Goal: Task Accomplishment & Management: Manage account settings

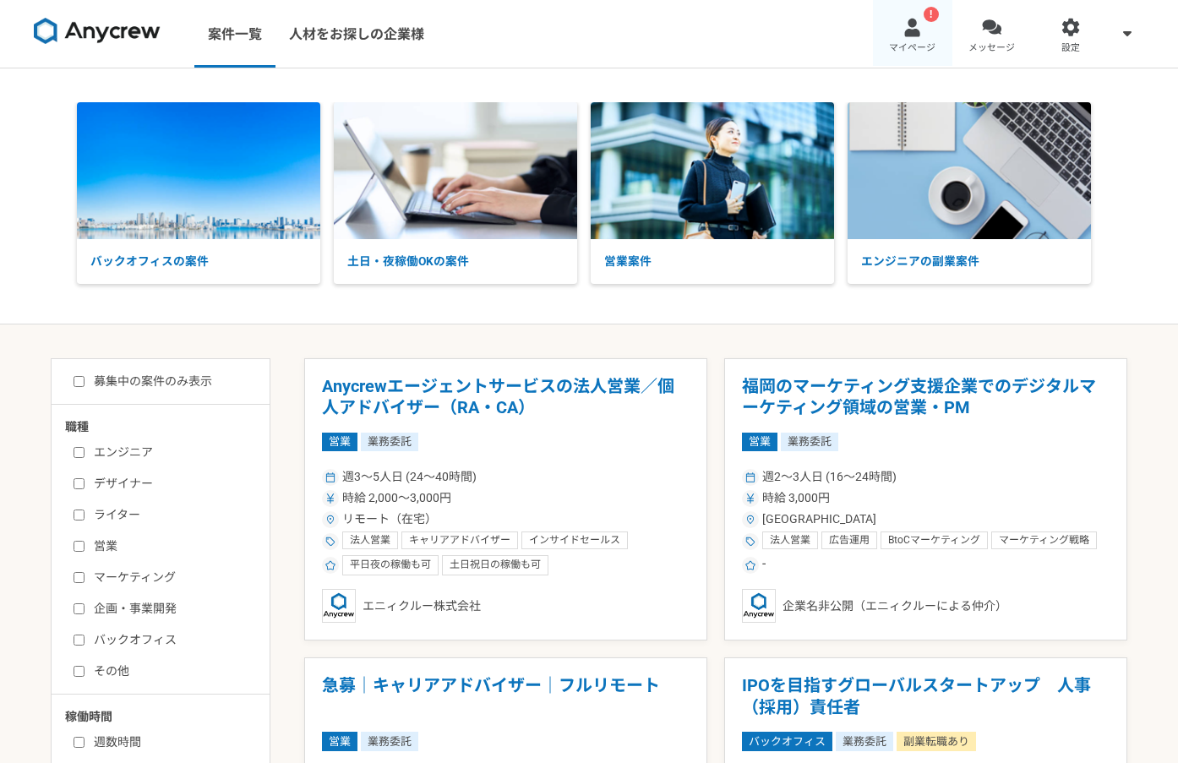
click at [914, 36] on div at bounding box center [912, 27] width 19 height 19
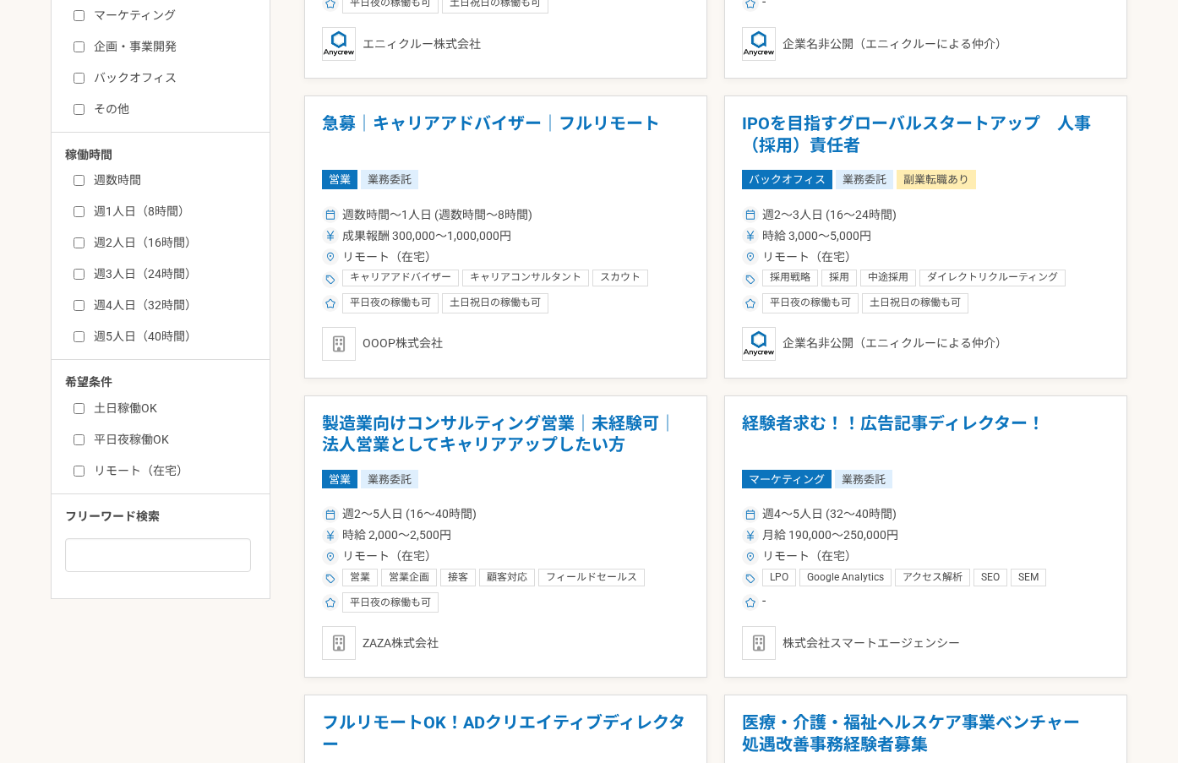
scroll to position [592, 0]
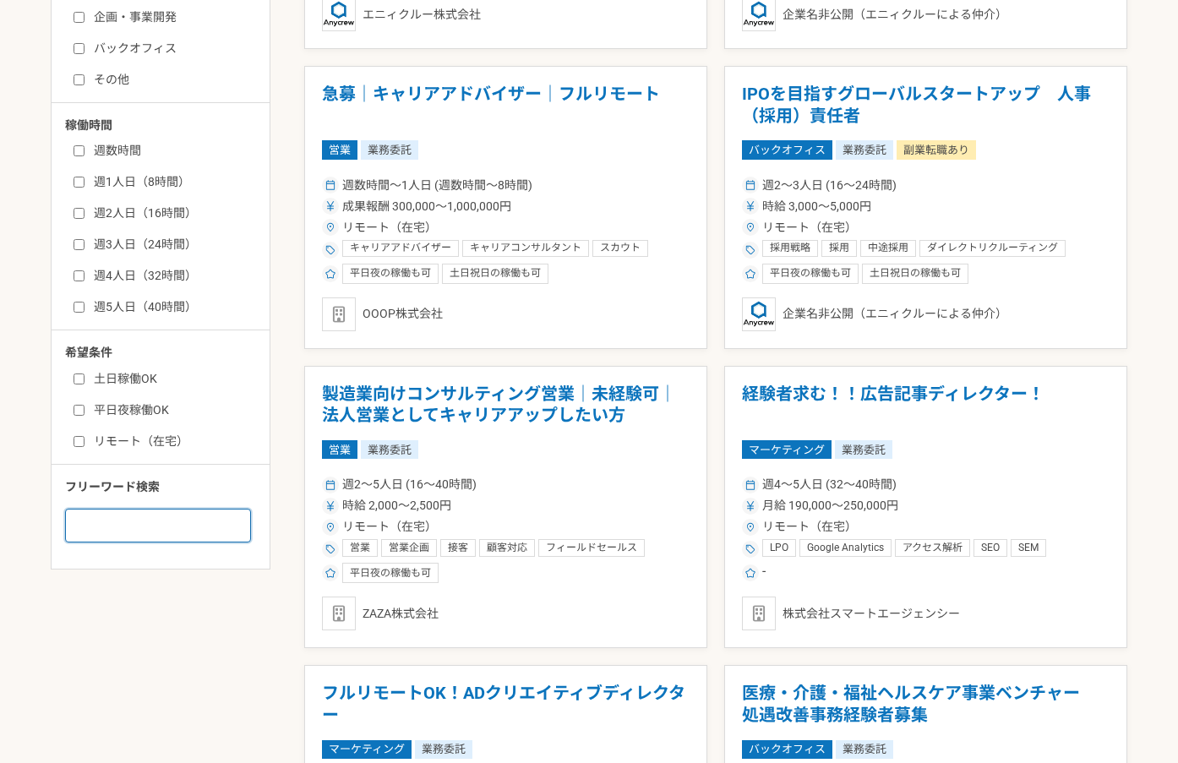
click at [152, 522] on input at bounding box center [158, 526] width 186 height 34
type input "2名"
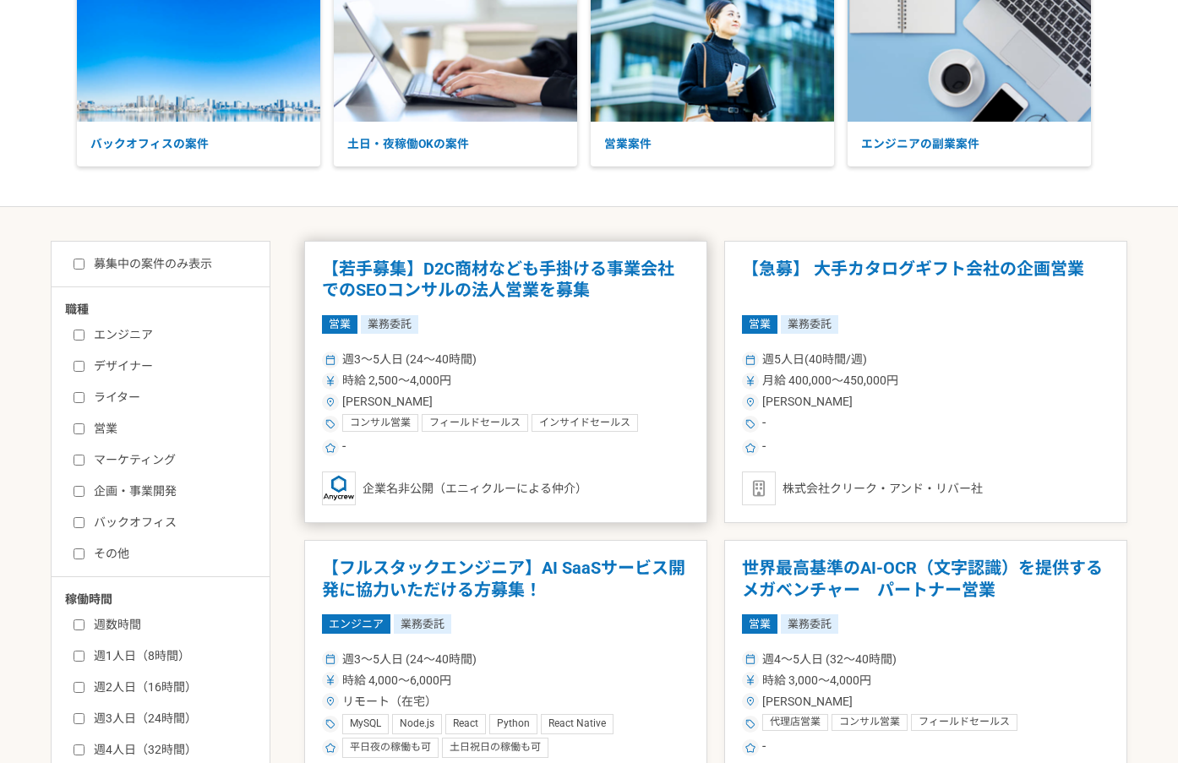
scroll to position [169, 0]
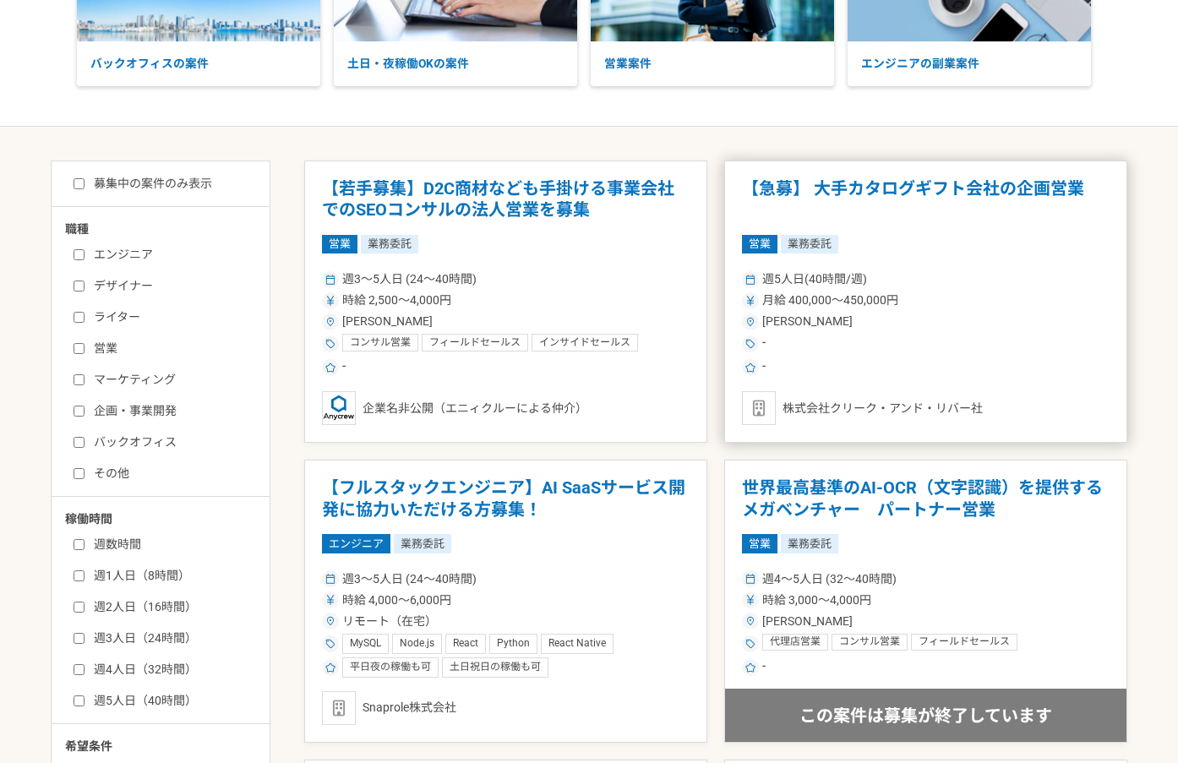
drag, startPoint x: 543, startPoint y: 227, endPoint x: 725, endPoint y: 269, distance: 187.2
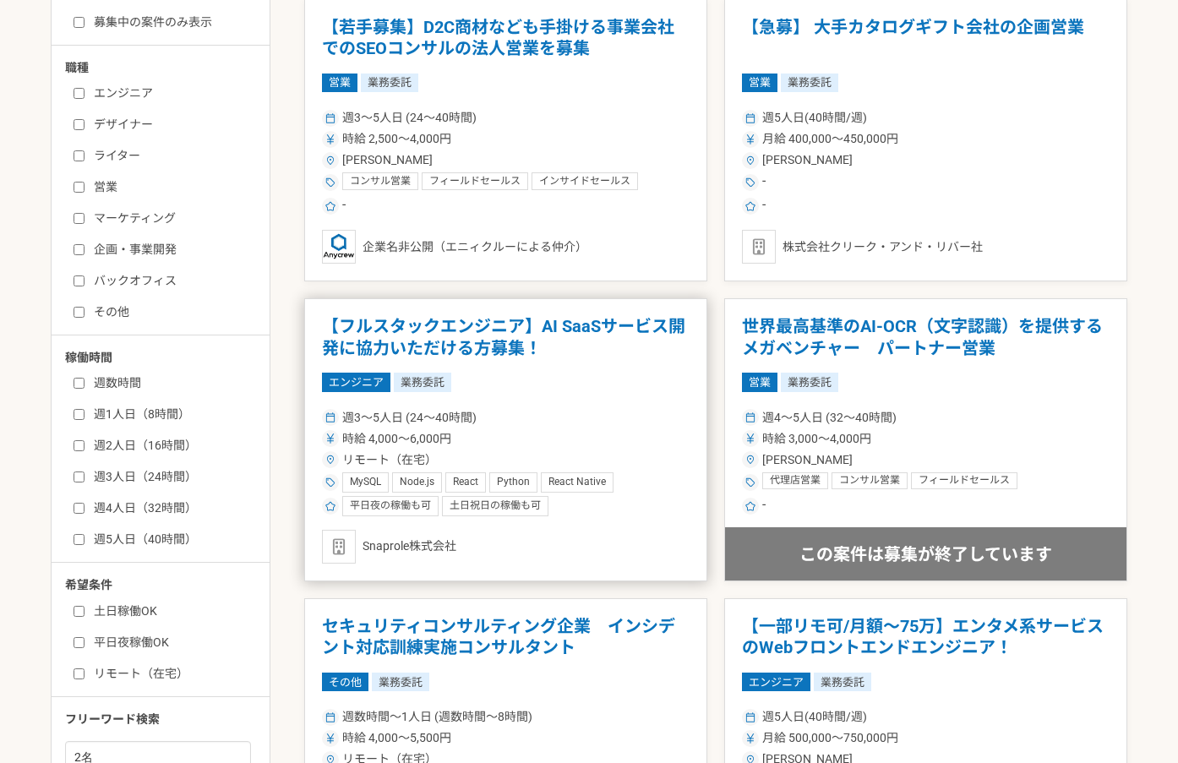
scroll to position [370, 0]
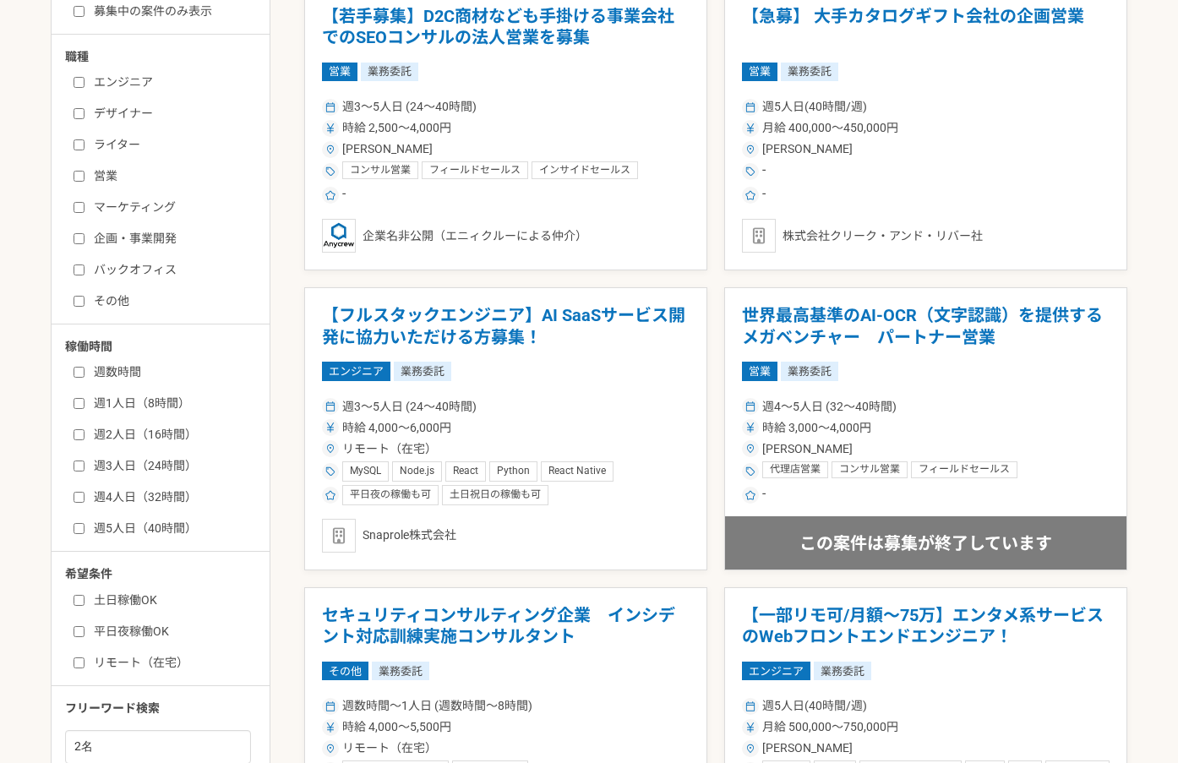
click at [79, 82] on input "エンジニア" at bounding box center [79, 82] width 11 height 11
checkbox input "true"
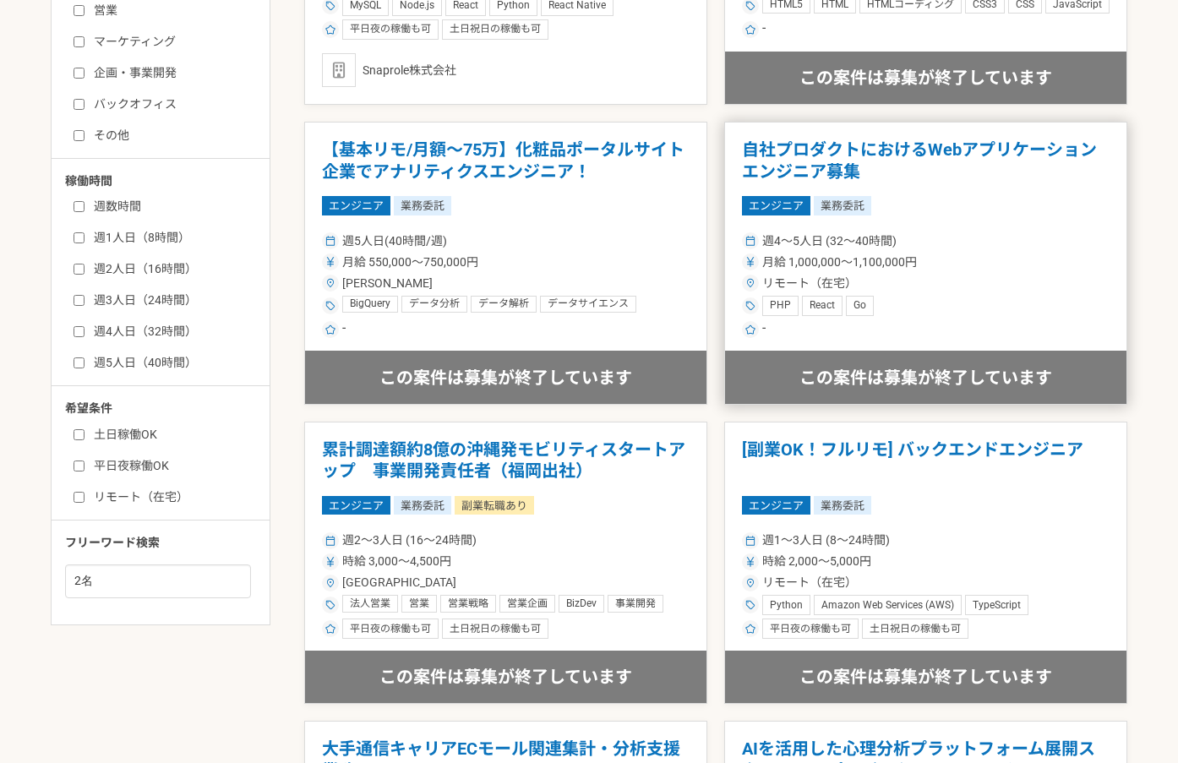
scroll to position [539, 0]
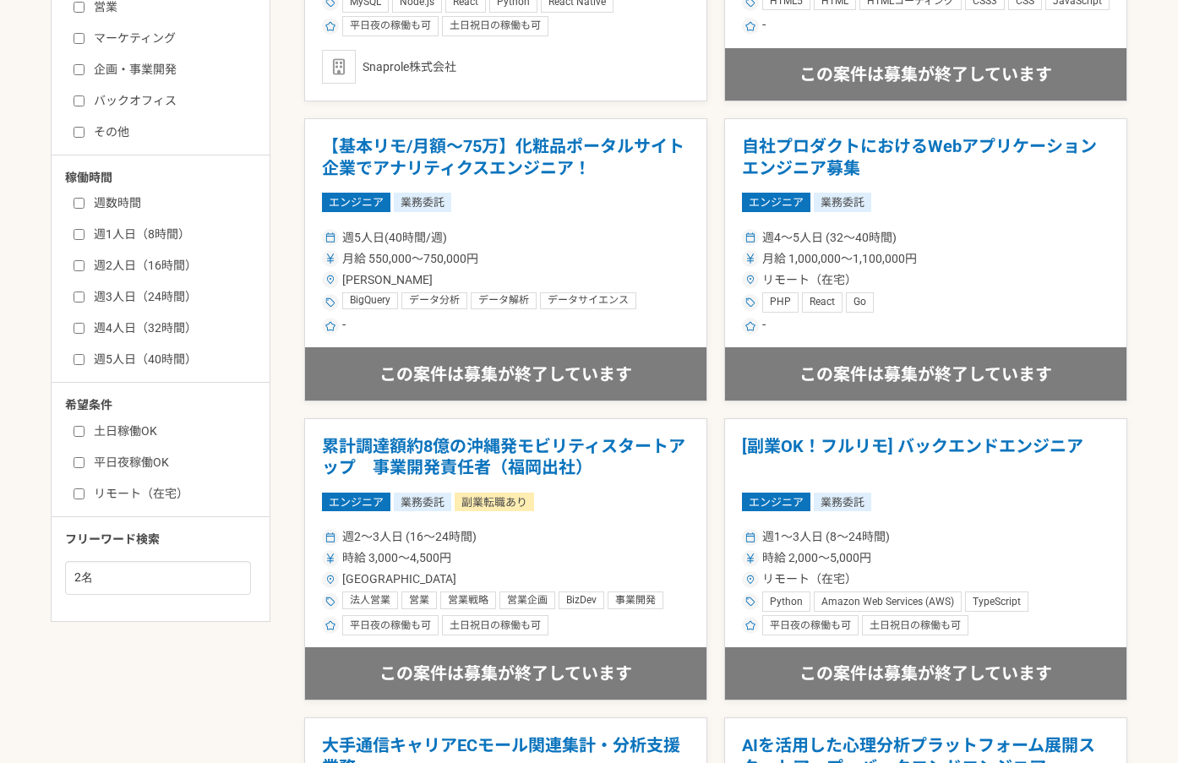
click at [84, 491] on input "リモート（在宅）" at bounding box center [79, 494] width 11 height 11
checkbox input "true"
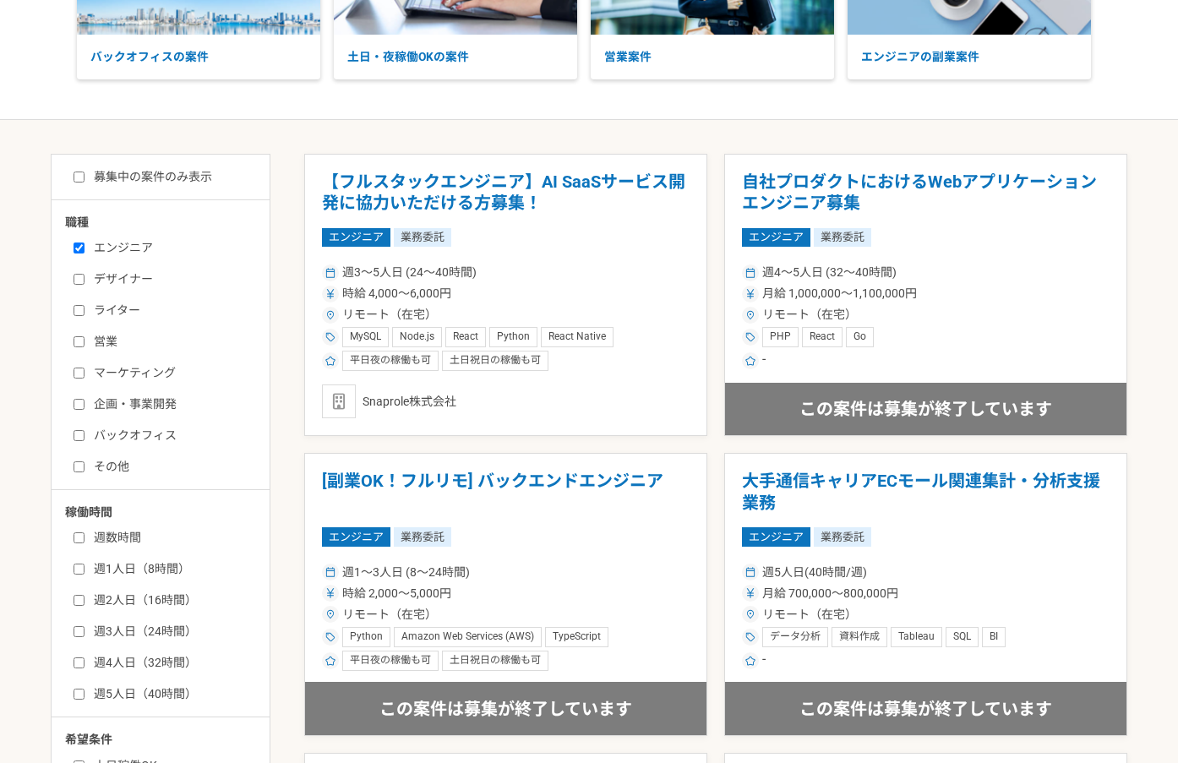
scroll to position [201, 0]
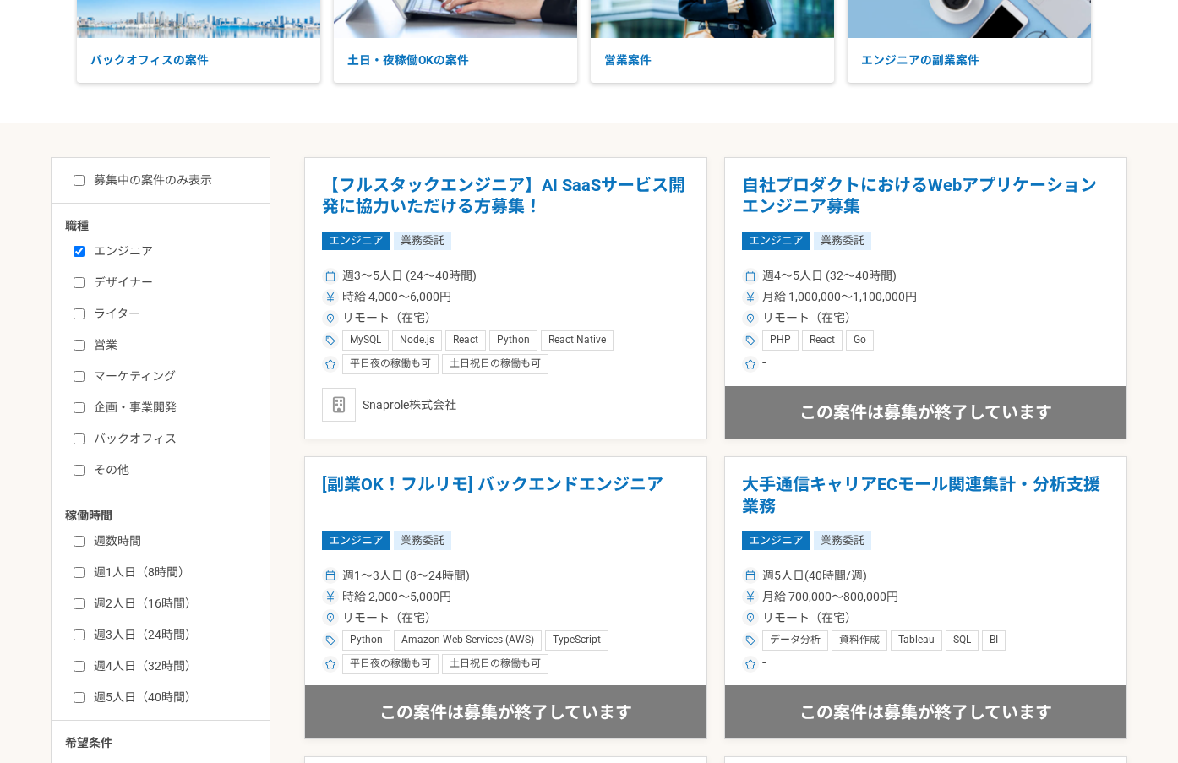
click at [483, 190] on h1 "【フルスタックエンジニア】AI SaaSサービス開発に協力いただける方募集！" at bounding box center [506, 196] width 368 height 43
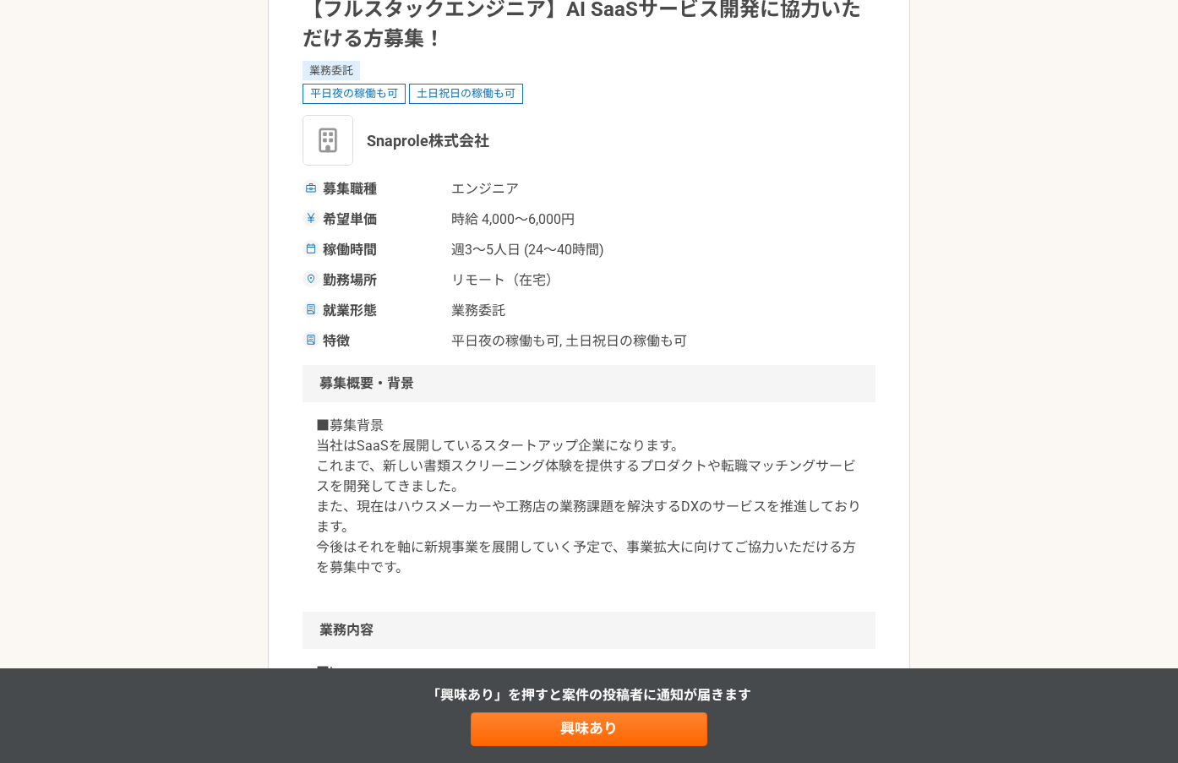
scroll to position [254, 0]
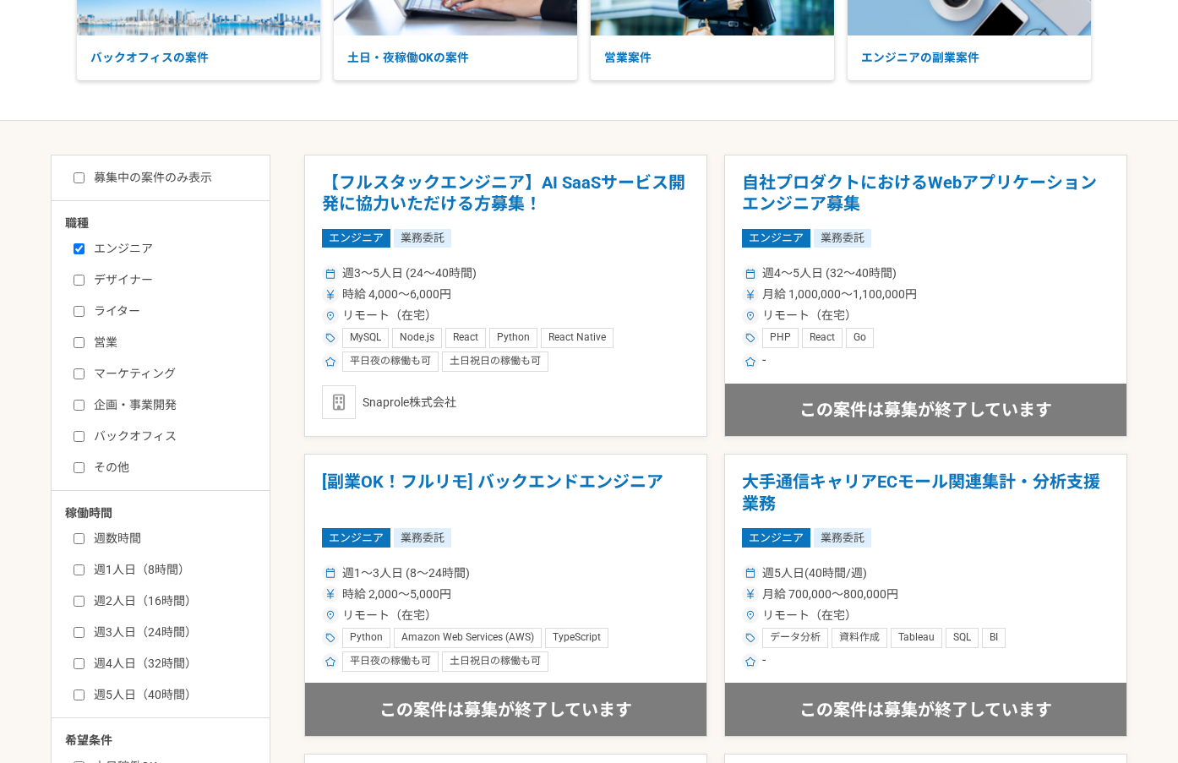
scroll to position [480, 0]
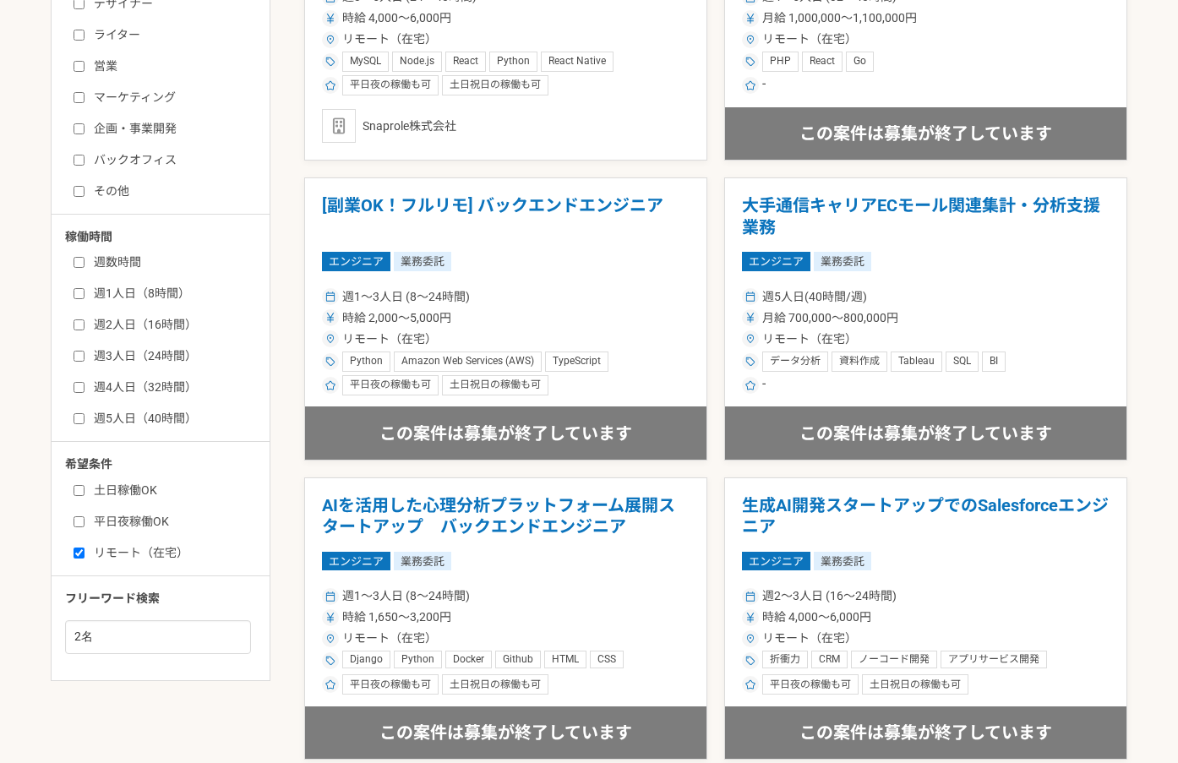
drag, startPoint x: 472, startPoint y: 451, endPoint x: 1155, endPoint y: 462, distance: 683.9
click at [1155, 462] on main "募集中の案件のみ表示 職種 エンジニア デザイナー ライター 営業 マーケティング 企画・事業開発 バックオフィス その他 稼働時間 週数時間 週1人日（8時…" at bounding box center [589, 652] width 1178 height 1617
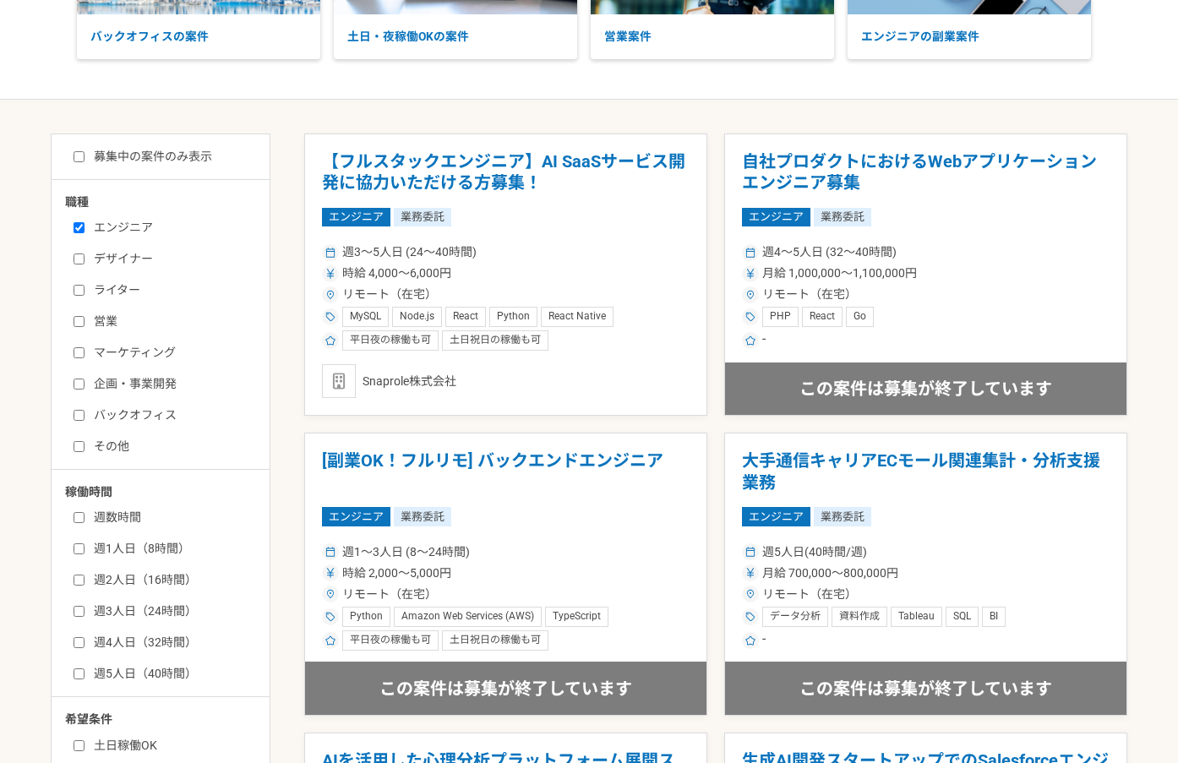
scroll to position [0, 0]
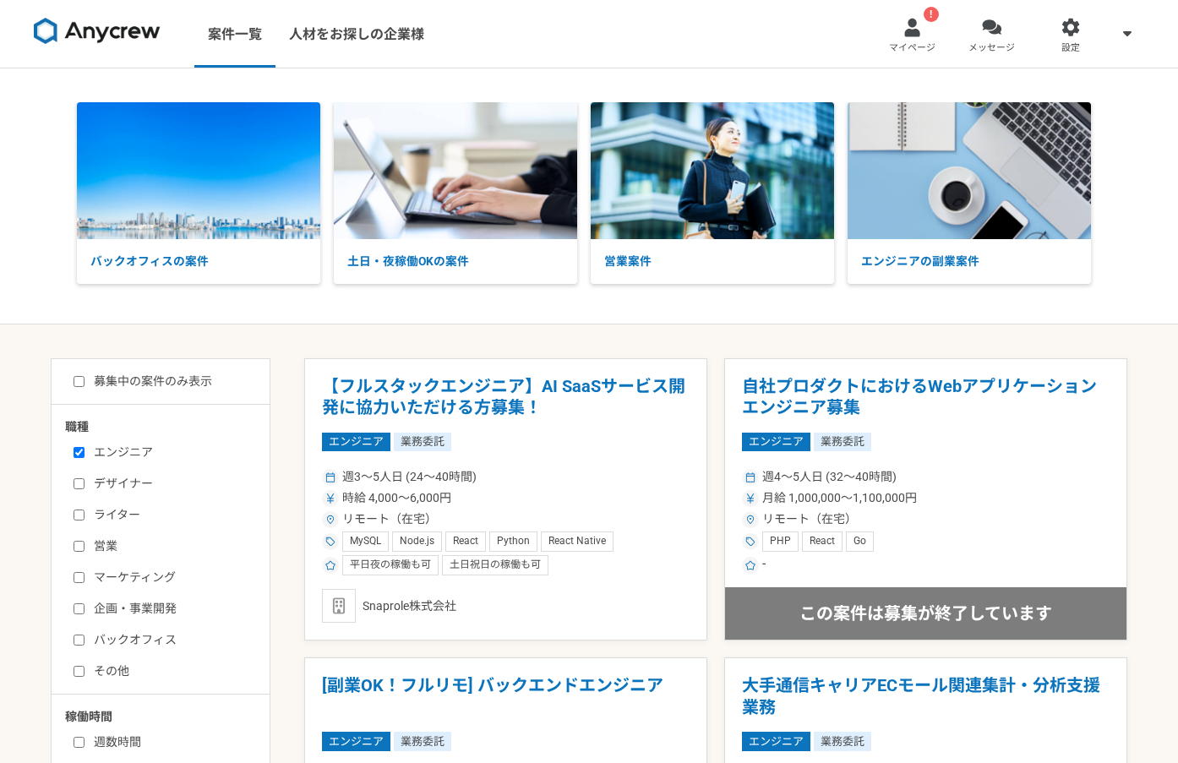
click at [920, 35] on div at bounding box center [912, 27] width 19 height 19
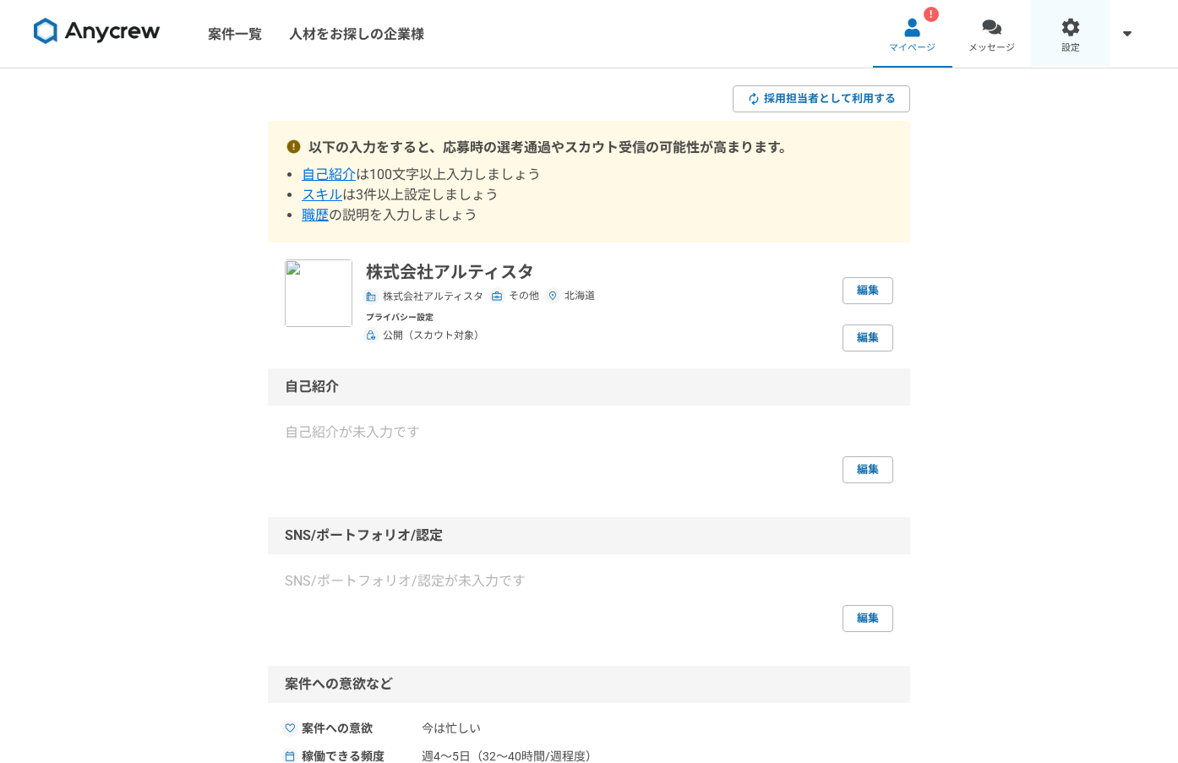
click at [1073, 40] on link "設定" at bounding box center [1070, 34] width 79 height 68
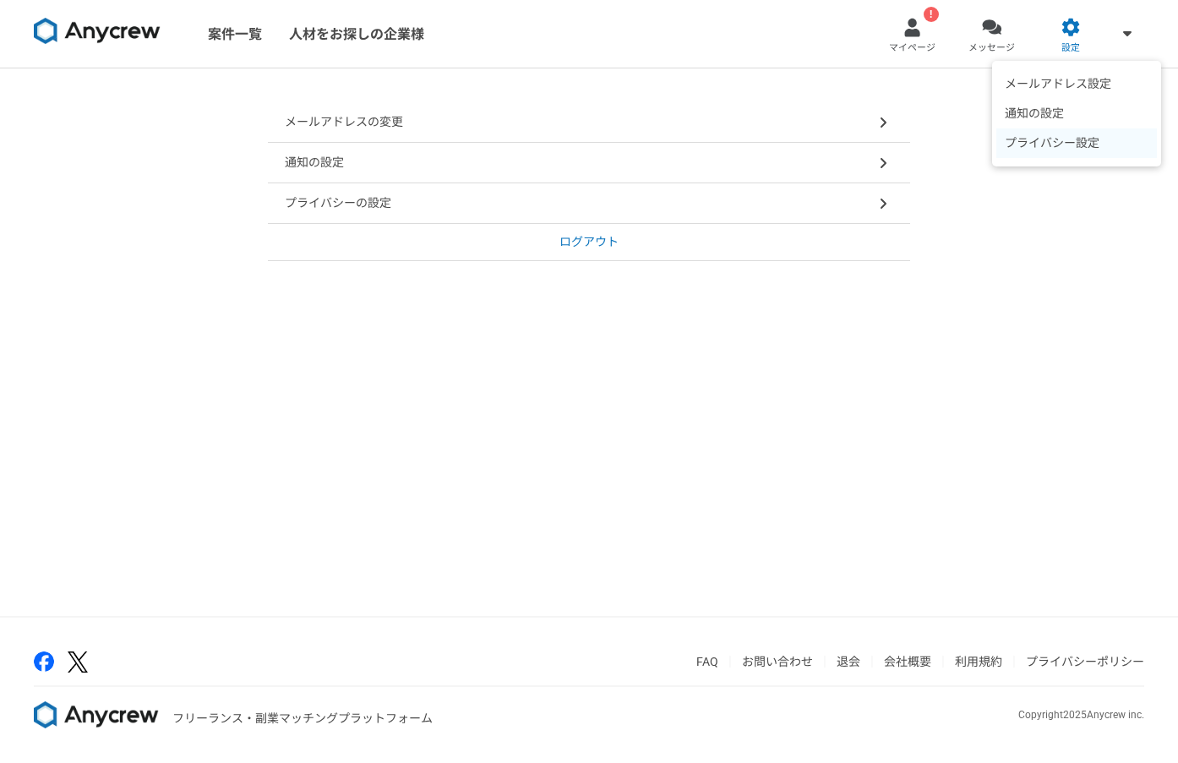
click at [1104, 148] on li "プライバシー設定" at bounding box center [1077, 143] width 161 height 30
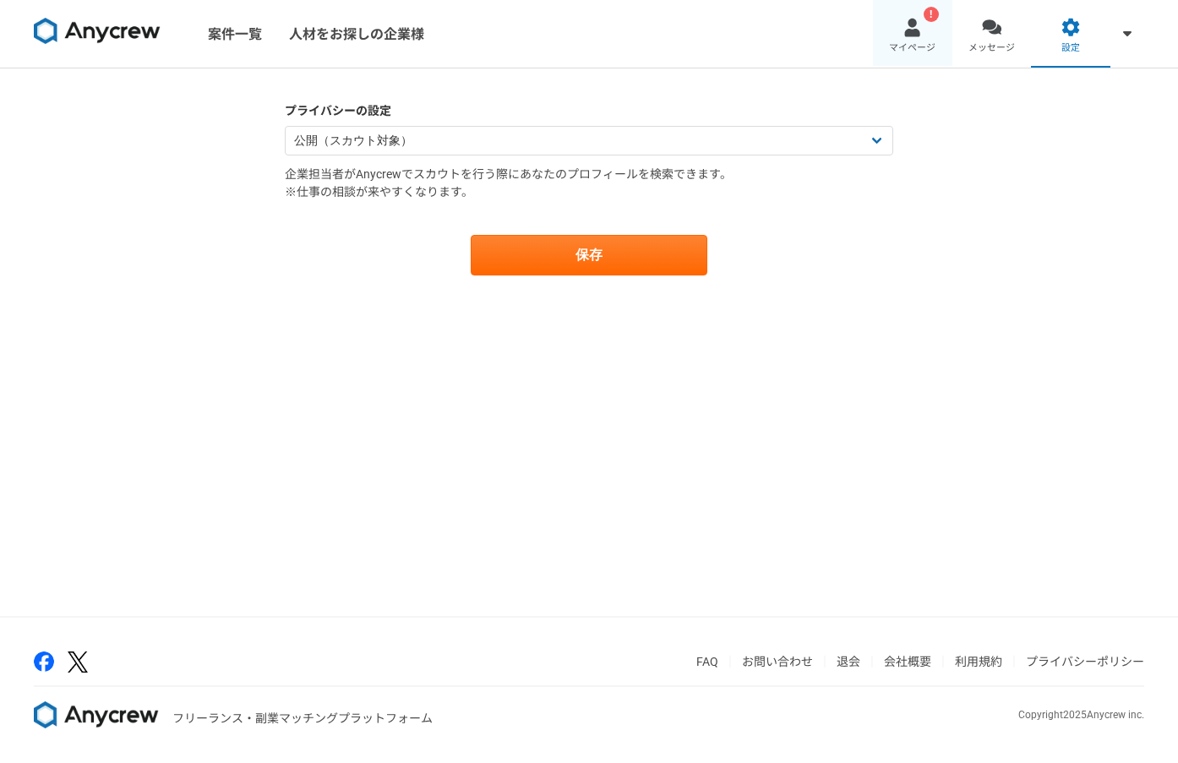
click at [914, 39] on link "! マイページ" at bounding box center [912, 34] width 79 height 68
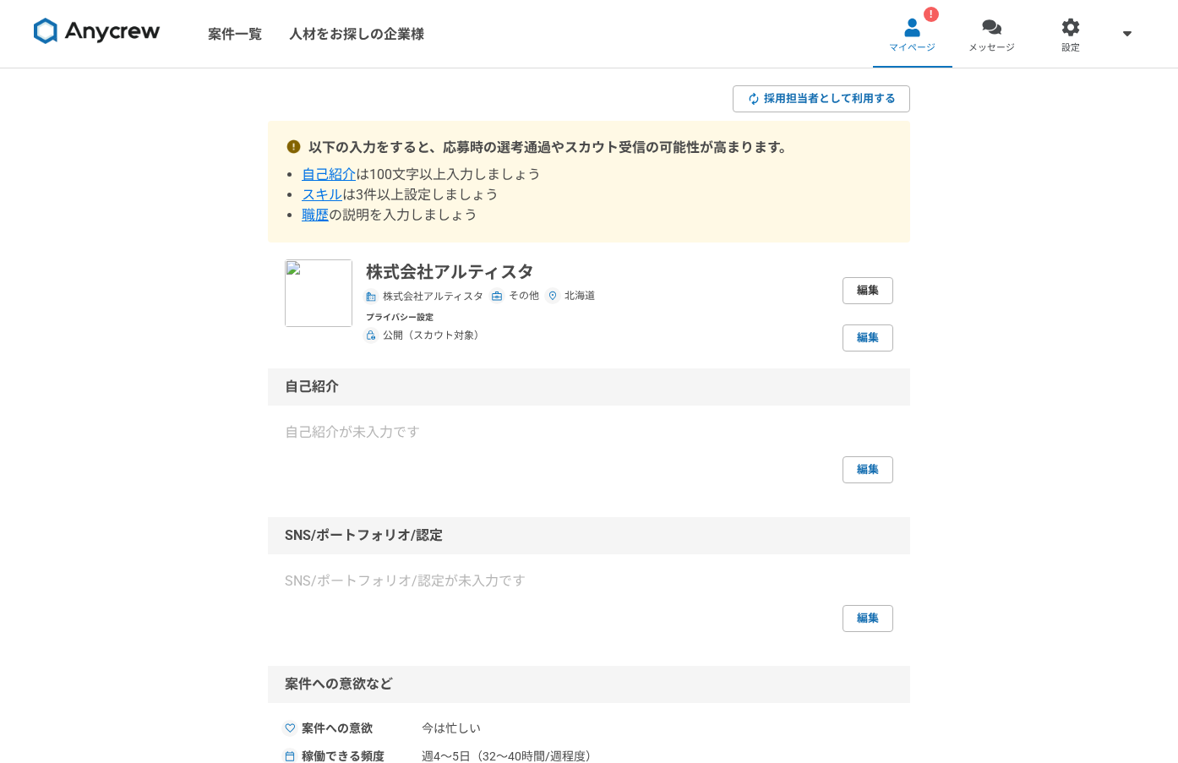
click at [866, 289] on link "編集" at bounding box center [868, 290] width 51 height 27
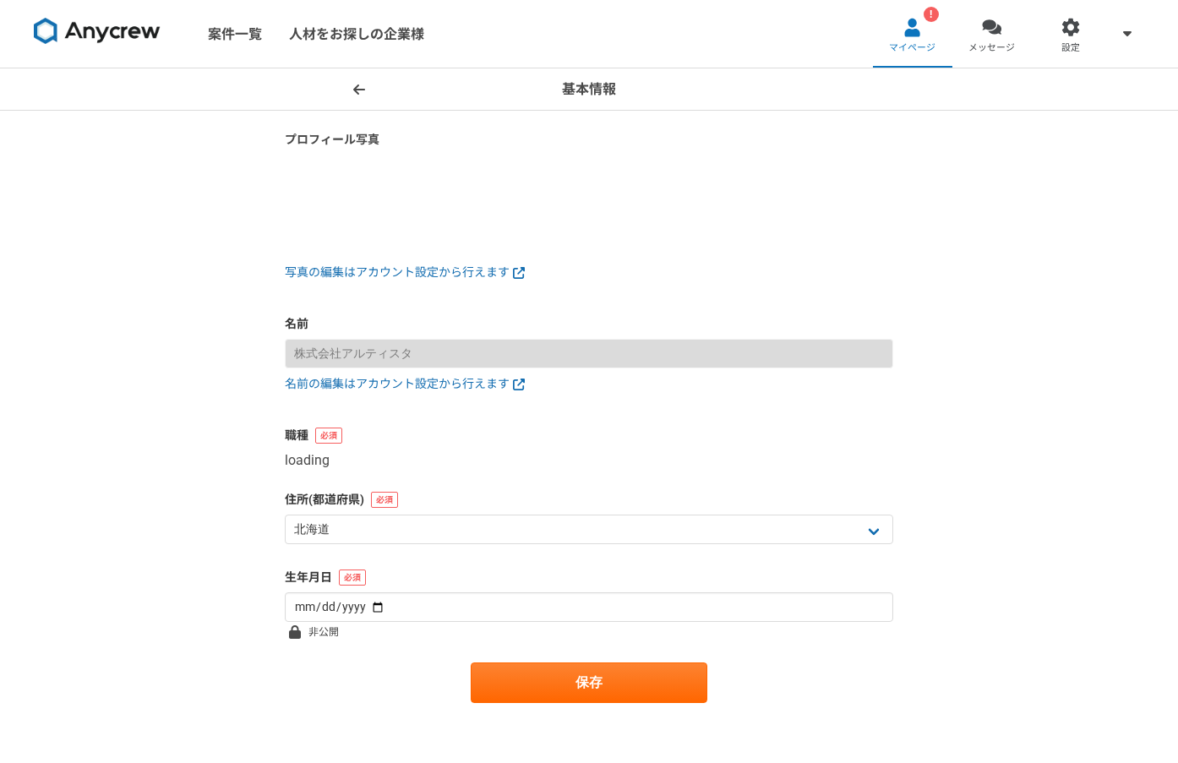
select select "8"
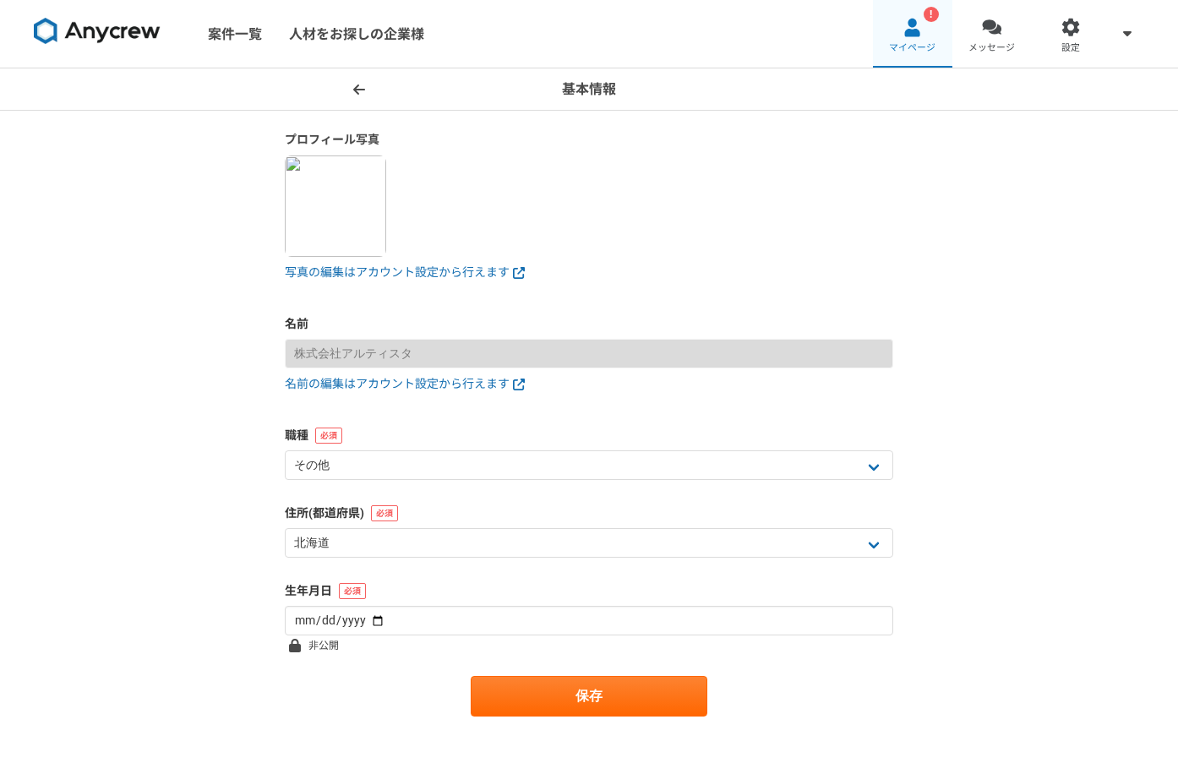
click at [926, 31] on link "! マイページ" at bounding box center [912, 34] width 79 height 68
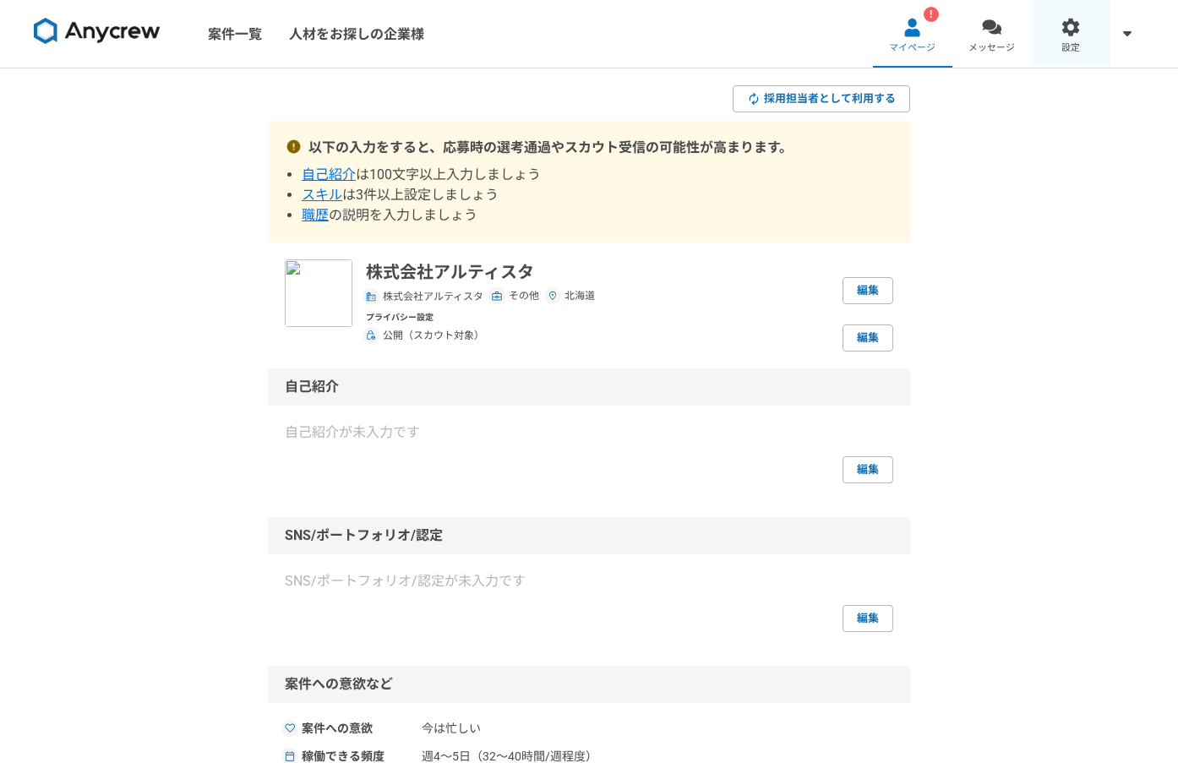
click at [1068, 33] on div at bounding box center [1071, 27] width 19 height 19
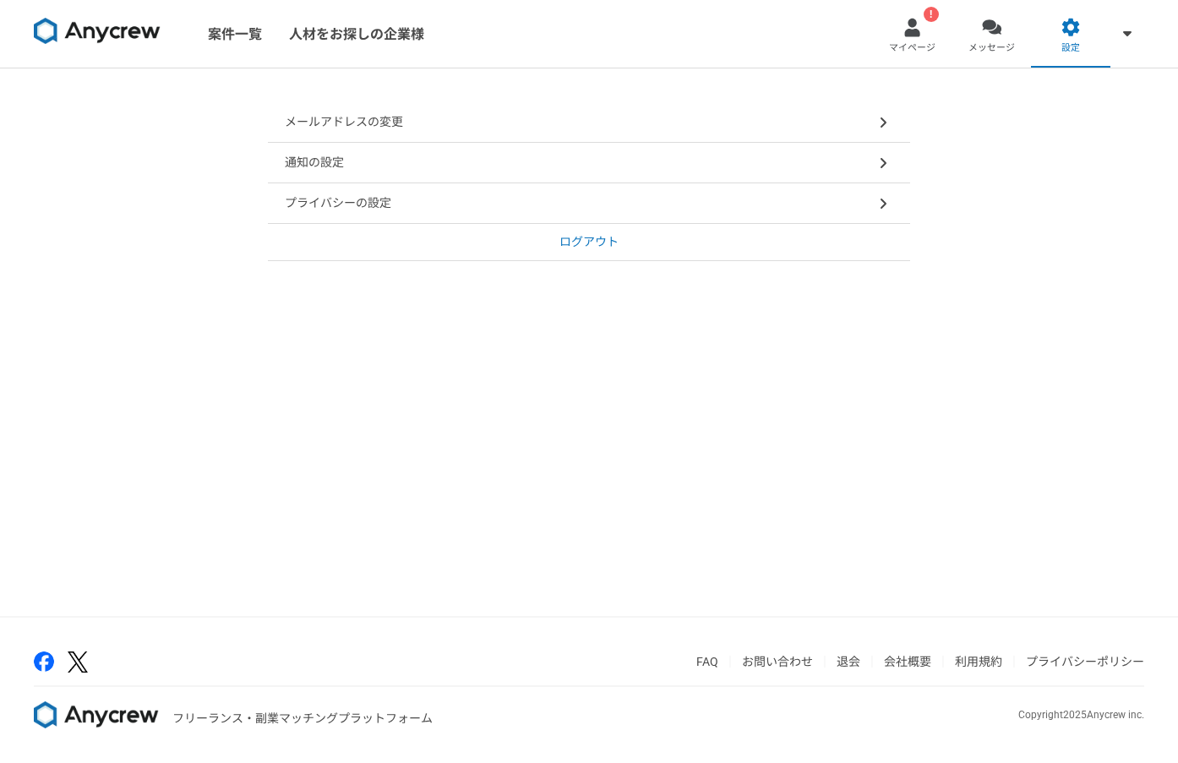
click at [593, 240] on p "ログアウト" at bounding box center [589, 242] width 59 height 18
click at [909, 34] on div at bounding box center [912, 27] width 19 height 19
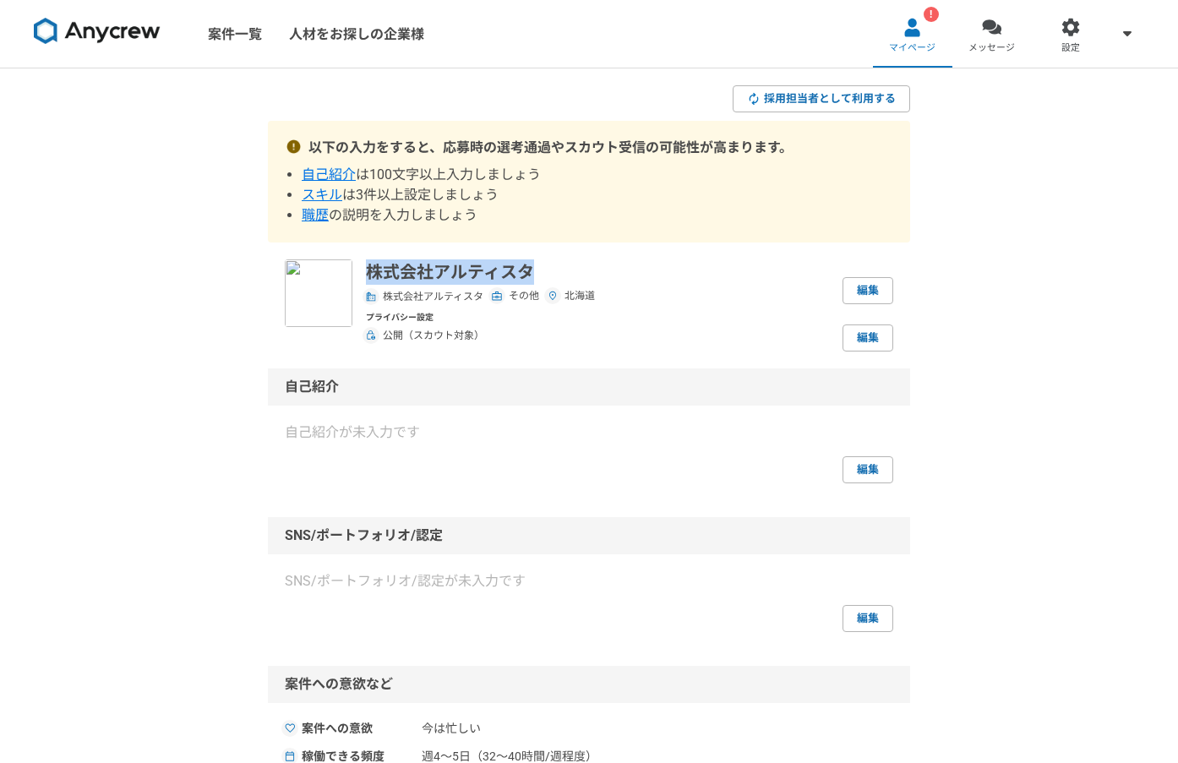
drag, startPoint x: 544, startPoint y: 271, endPoint x: 431, endPoint y: 273, distance: 112.4
click at [360, 273] on div "株式会社アルティスタ 株式会社アルティスタ その他 北海道 編集 プライバシー設定 公開（スカウト対象） 編集" at bounding box center [589, 305] width 609 height 92
copy p "株式会社アルティスタ"
